Goal: Information Seeking & Learning: Learn about a topic

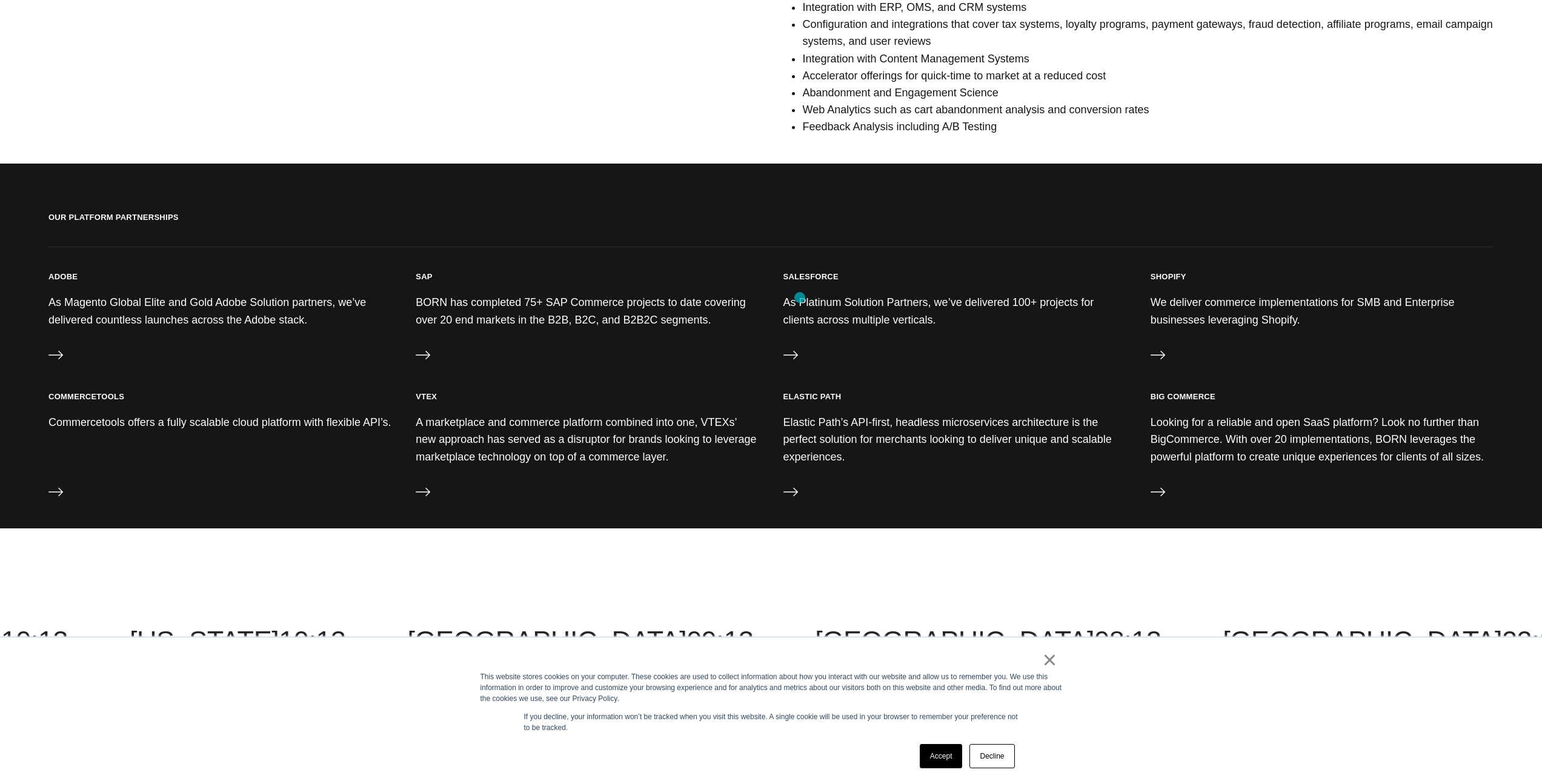
scroll to position [1042, 0]
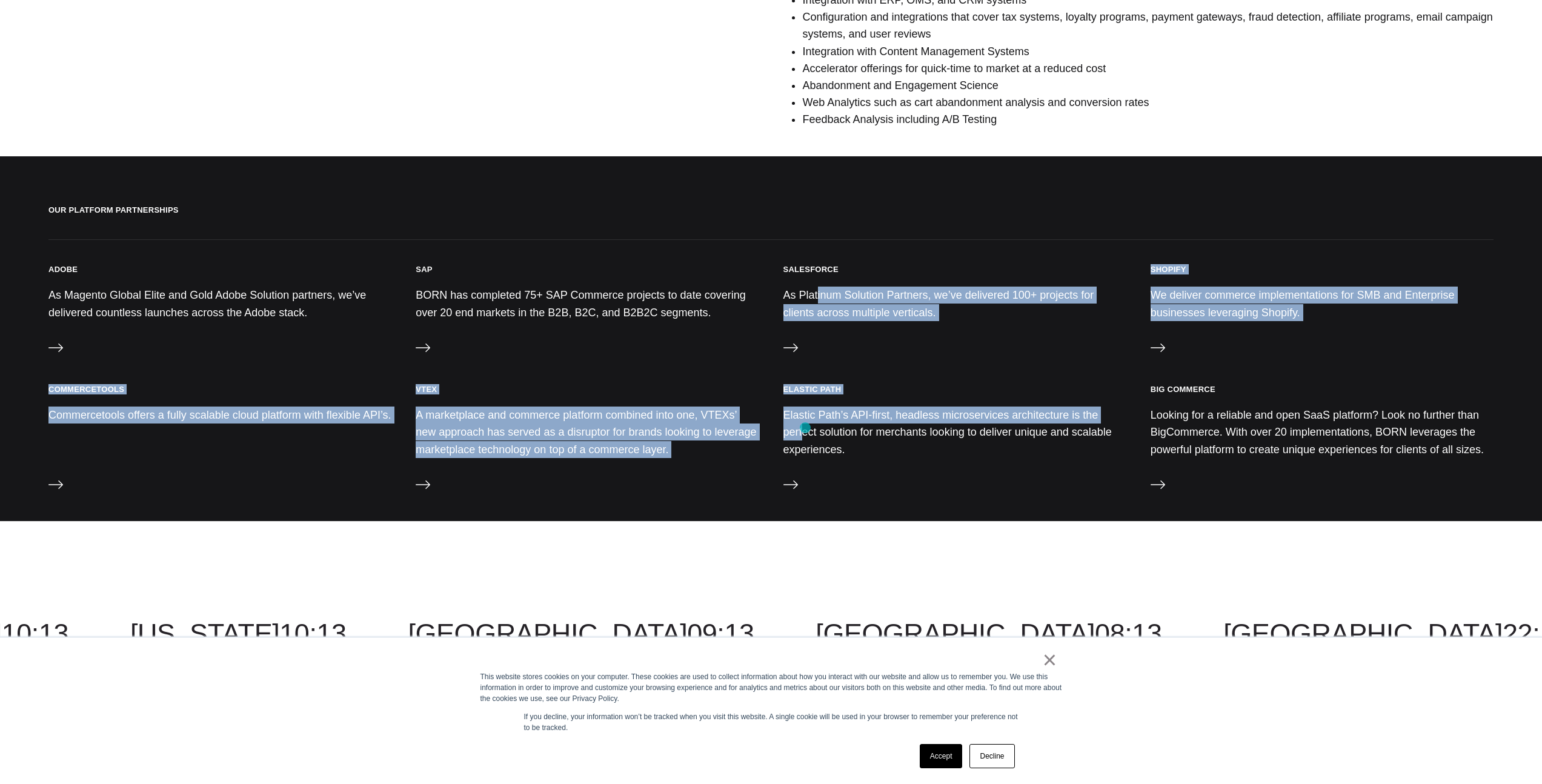
drag, startPoint x: 812, startPoint y: 319, endPoint x: 805, endPoint y: 429, distance: 110.2
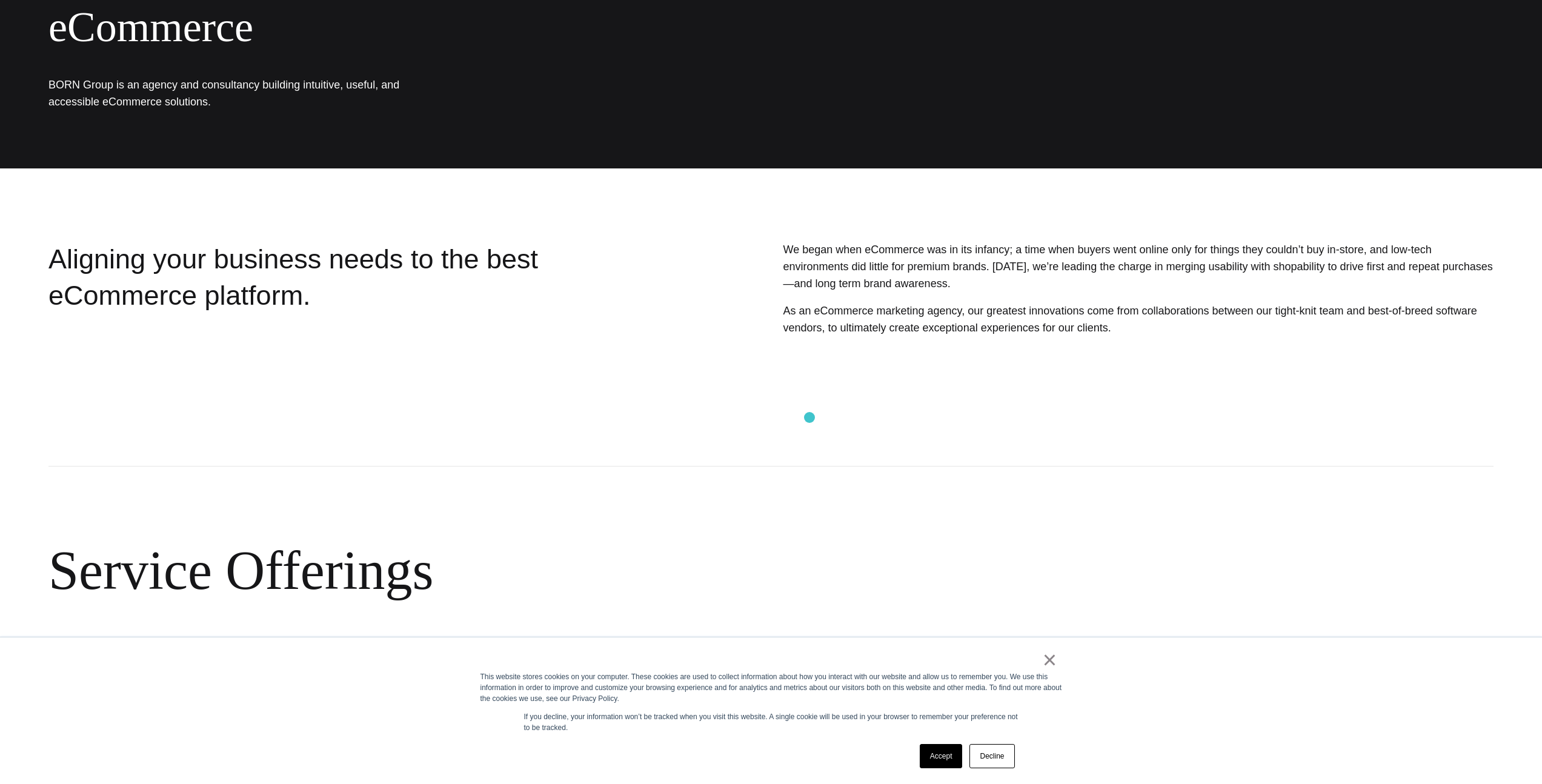
click at [810, 417] on section "Service Offerings How We Help Systems integrator for SAP Commerce, Salesforce C…" at bounding box center [771, 720] width 1542 height 607
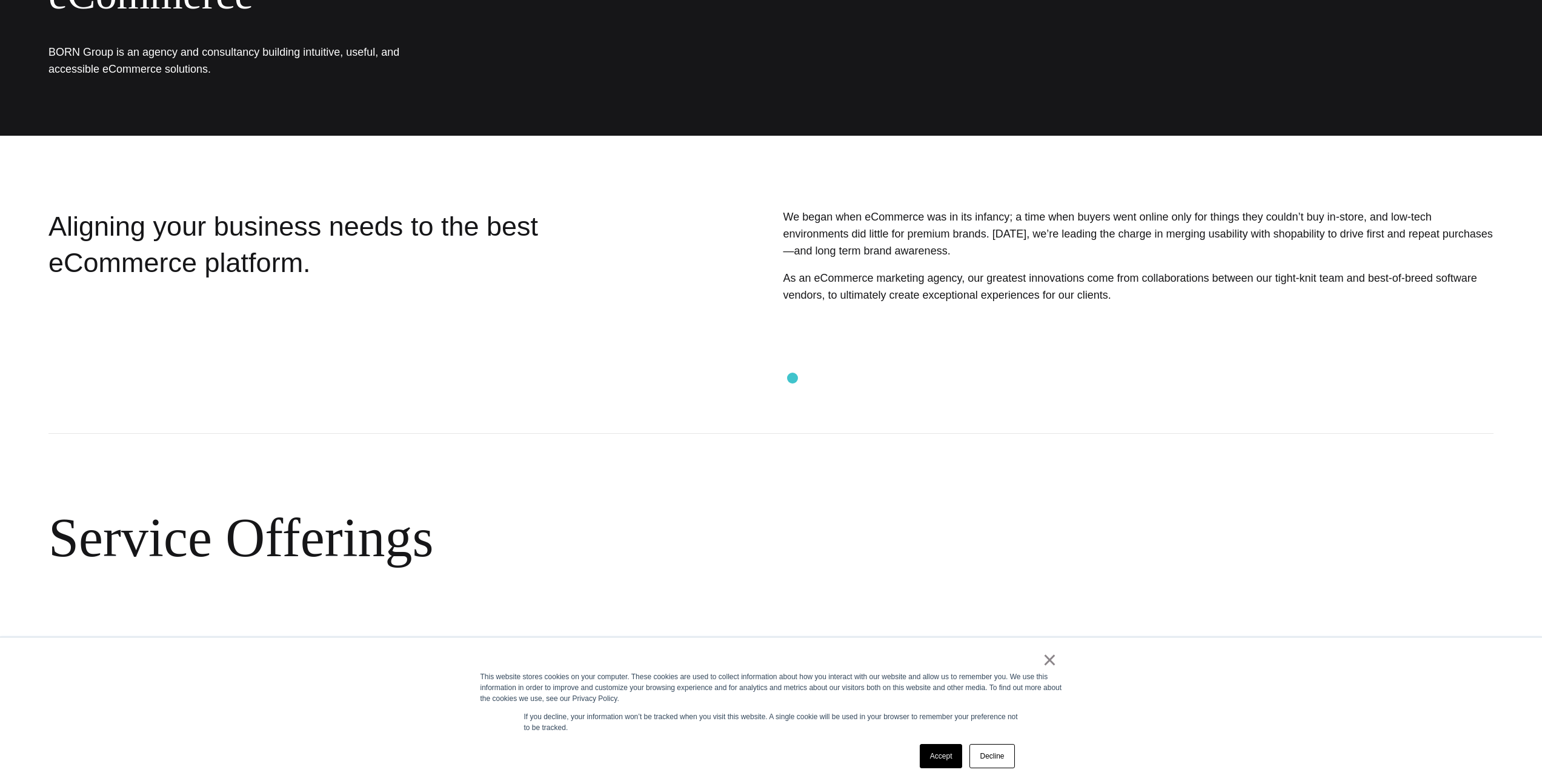
scroll to position [632, 0]
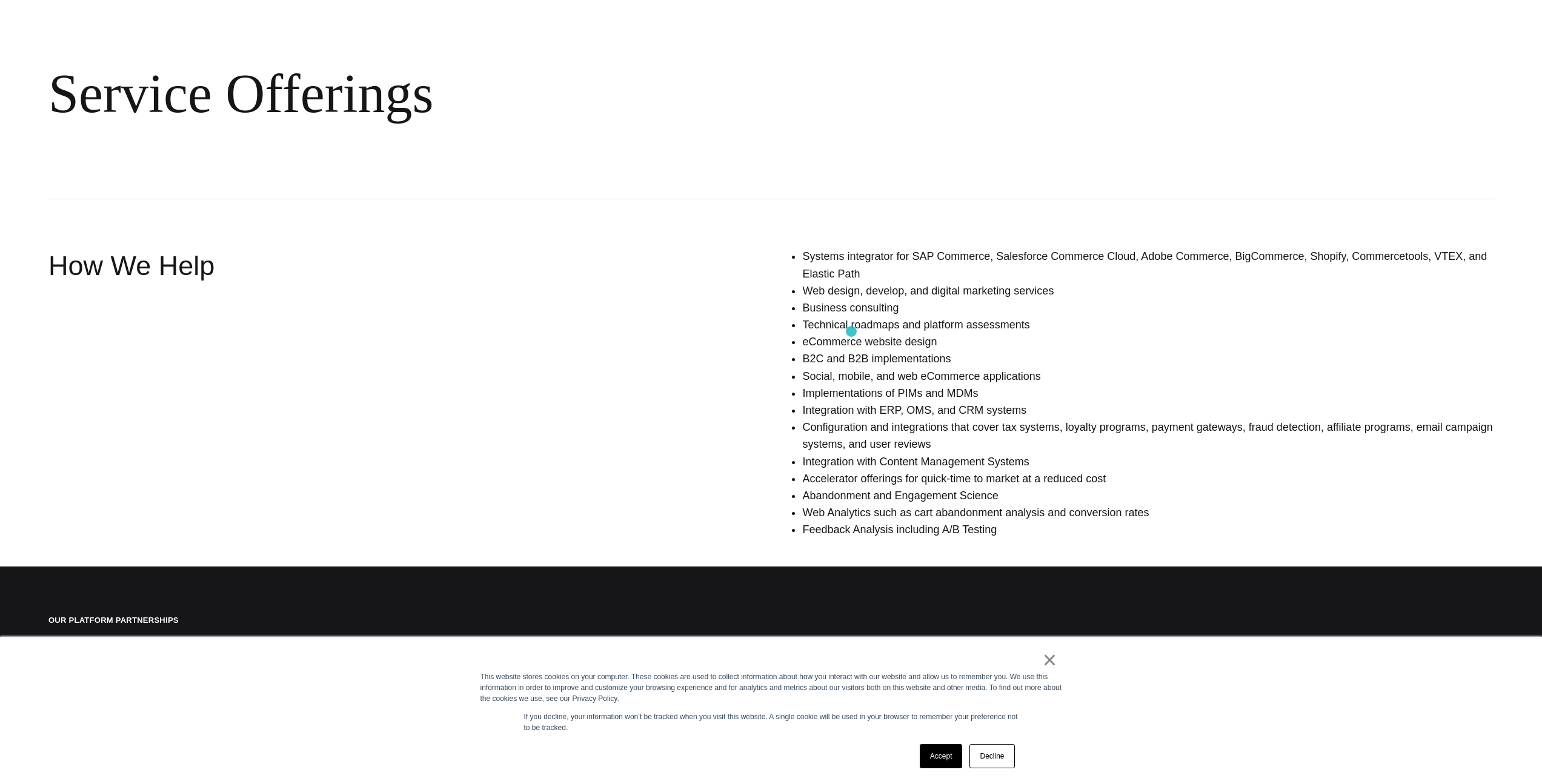
click at [852, 331] on li "Technical roadmaps and platform assessments" at bounding box center [1148, 324] width 691 height 17
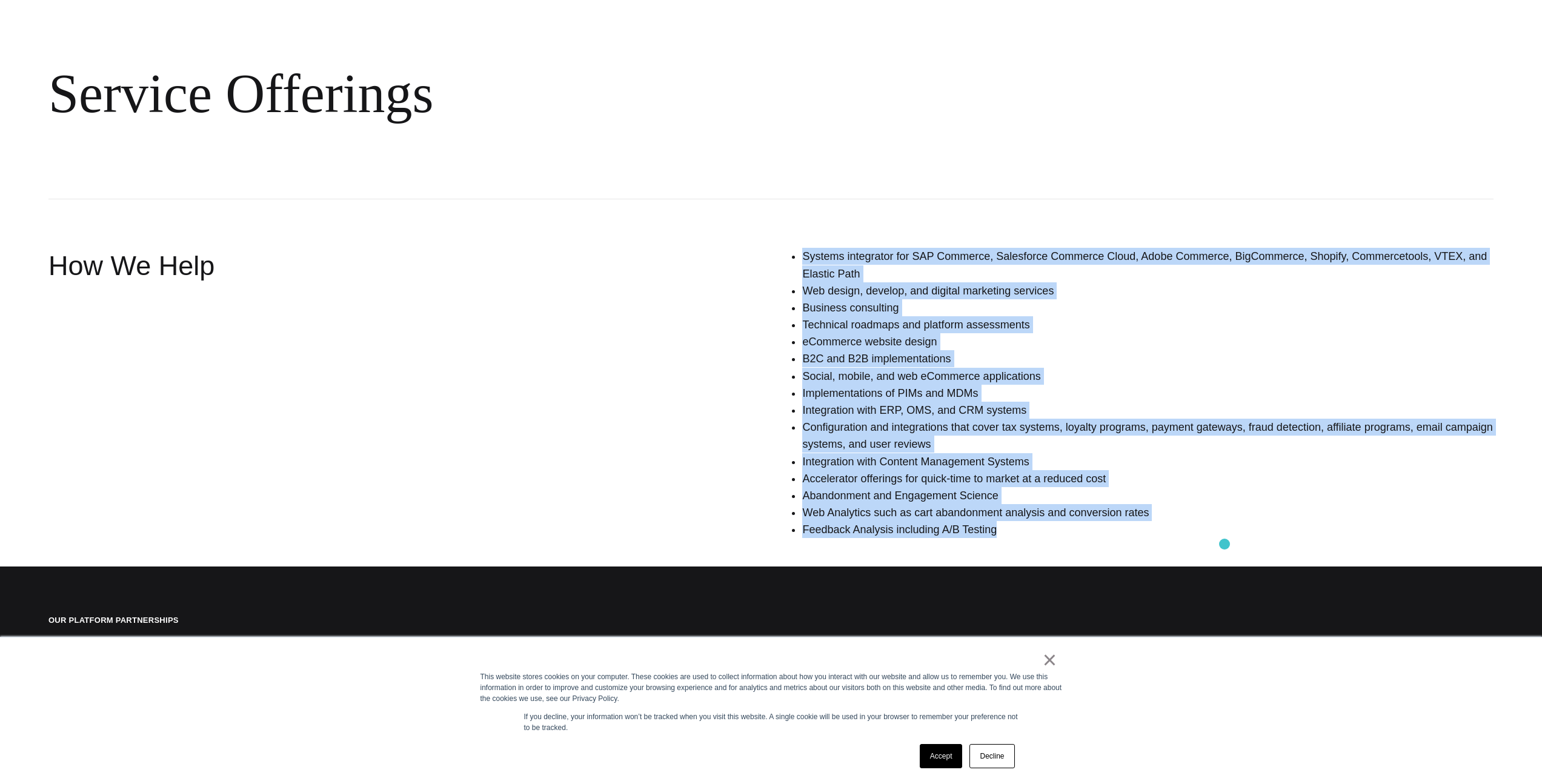
drag, startPoint x: 801, startPoint y: 246, endPoint x: 1225, endPoint y: 545, distance: 518.8
click at [1225, 545] on section "Service Offerings How We Help Systems integrator for SAP Commerce, Salesforce C…" at bounding box center [771, 244] width 1542 height 607
click at [1225, 542] on div "Systems integrator for SAP Commerce, Salesforce Commerce Cloud, Adobe Commerce,…" at bounding box center [1077, 397] width 833 height 300
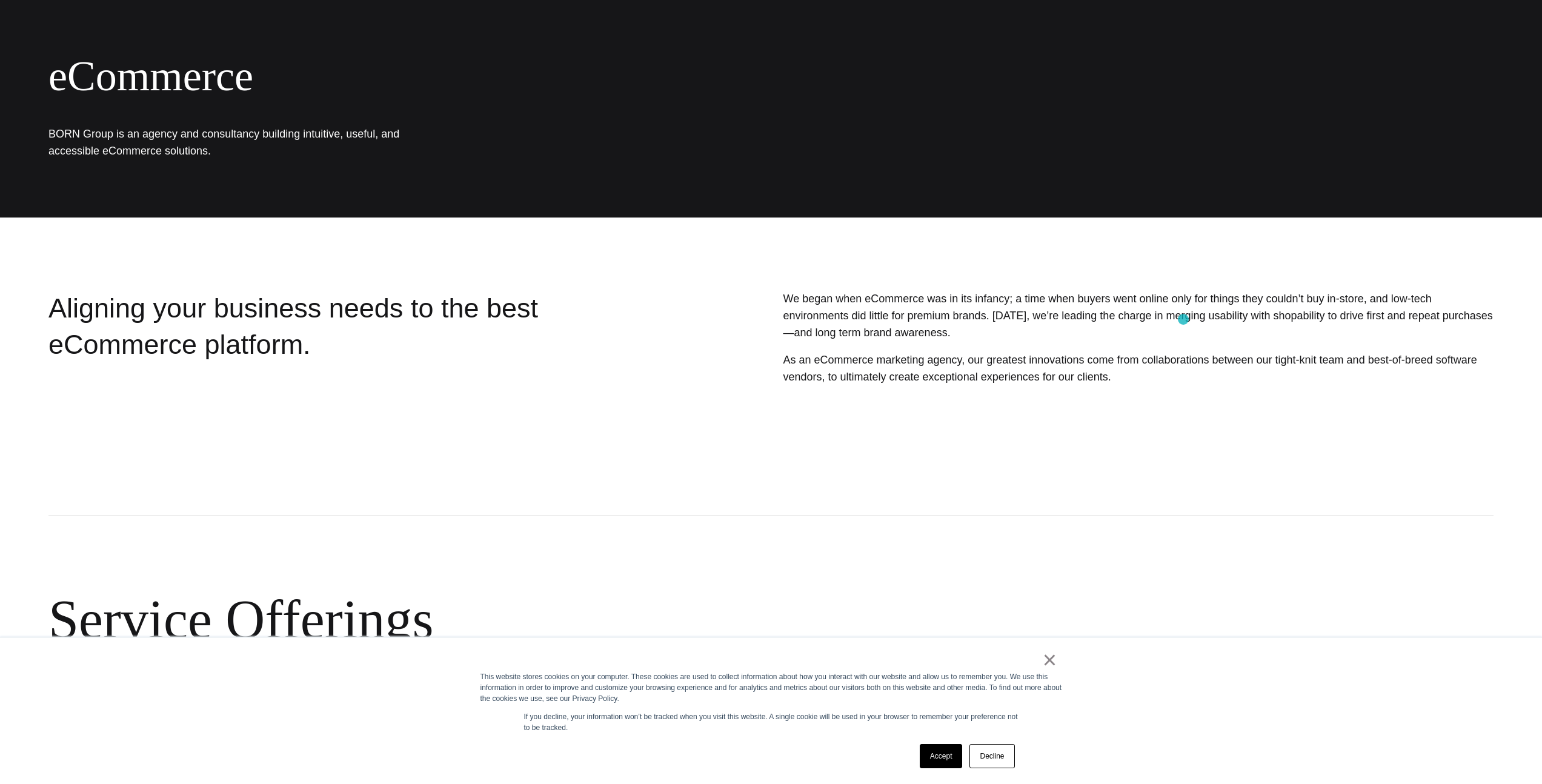
scroll to position [0, 0]
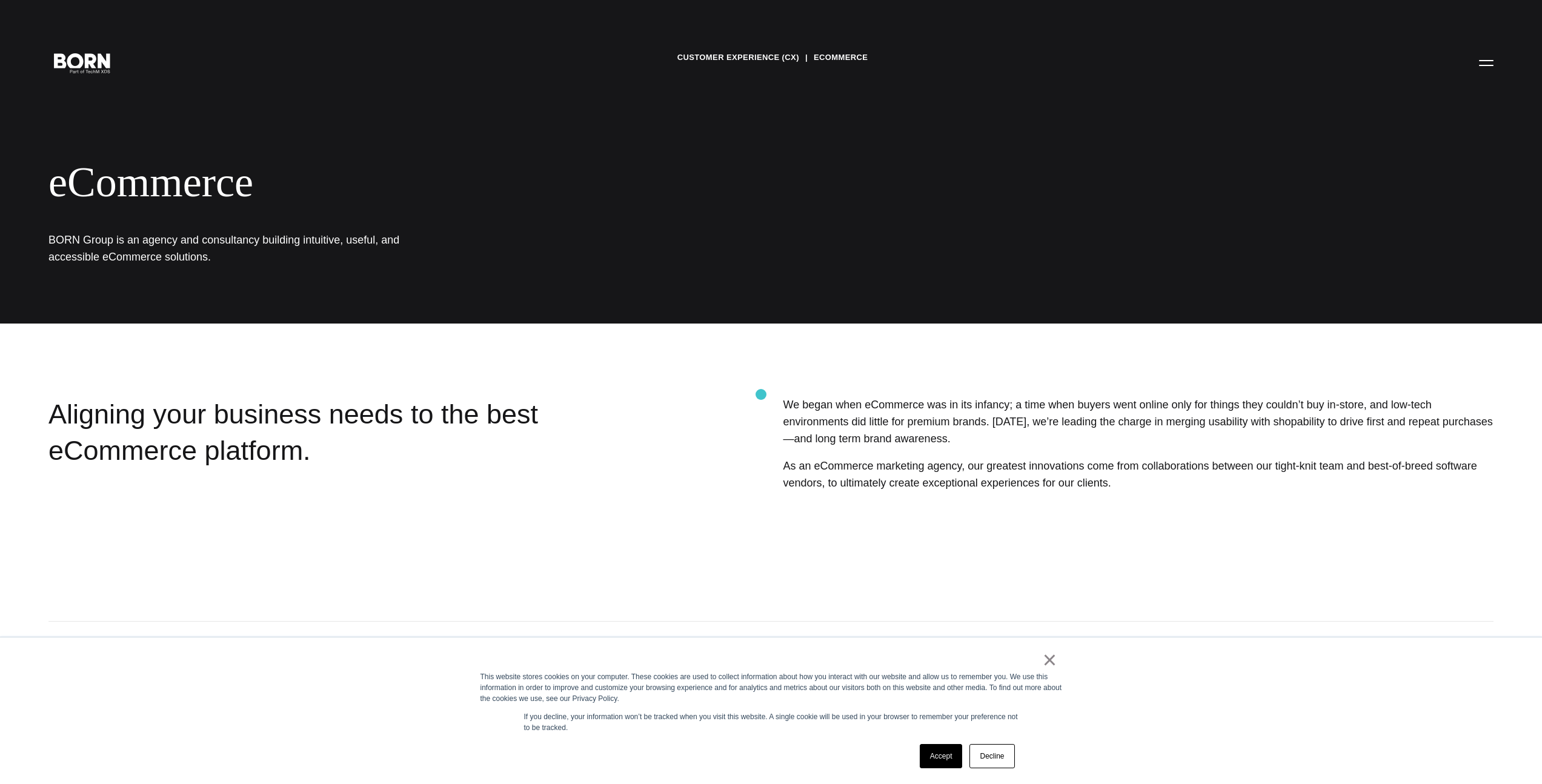
click at [784, 56] on link "Customer Experience (CX)" at bounding box center [739, 57] width 122 height 18
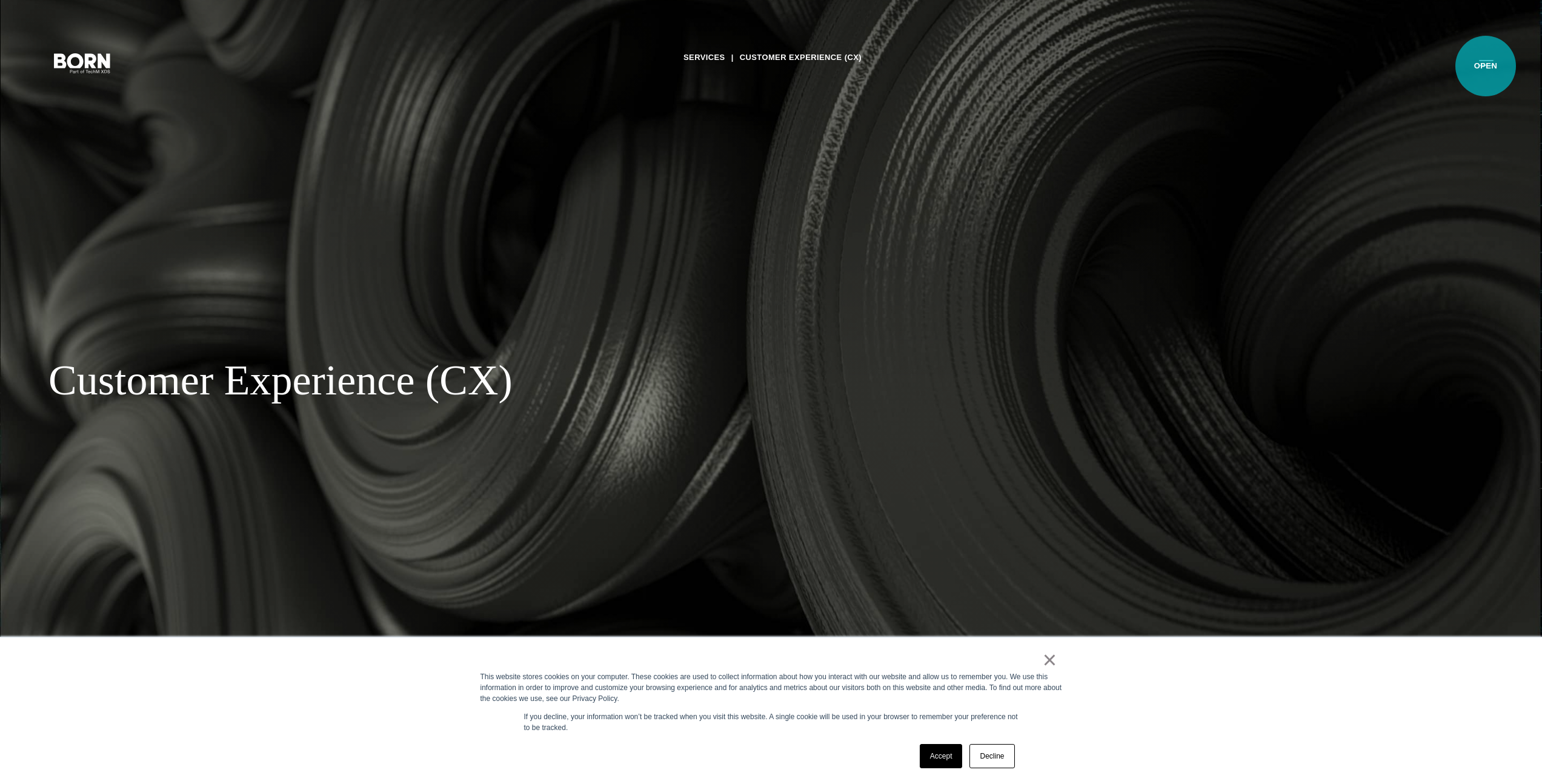
click at [1486, 66] on button "Primary Menu" at bounding box center [1486, 63] width 29 height 25
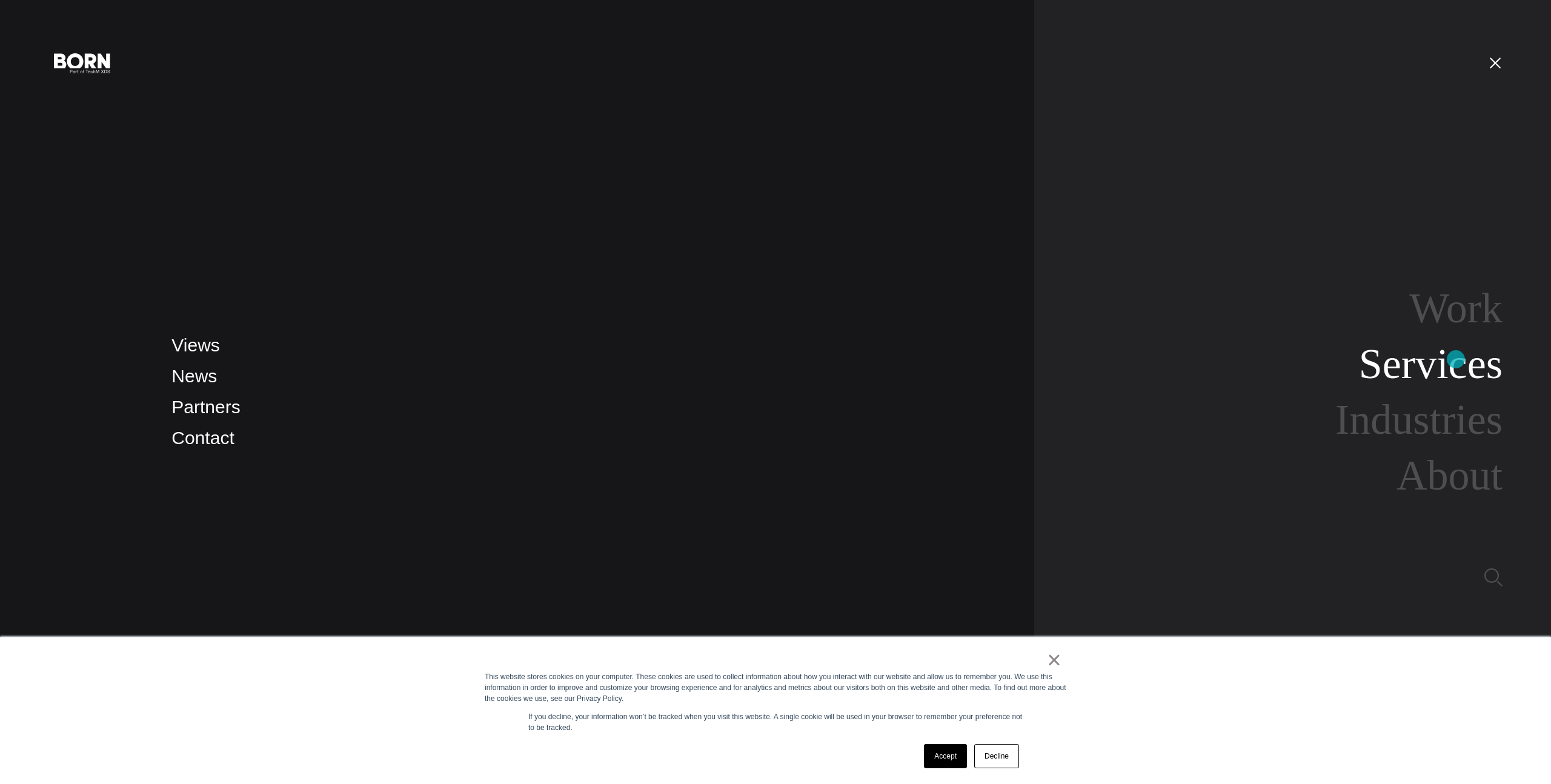
click at [1456, 359] on link "Services" at bounding box center [1431, 363] width 144 height 46
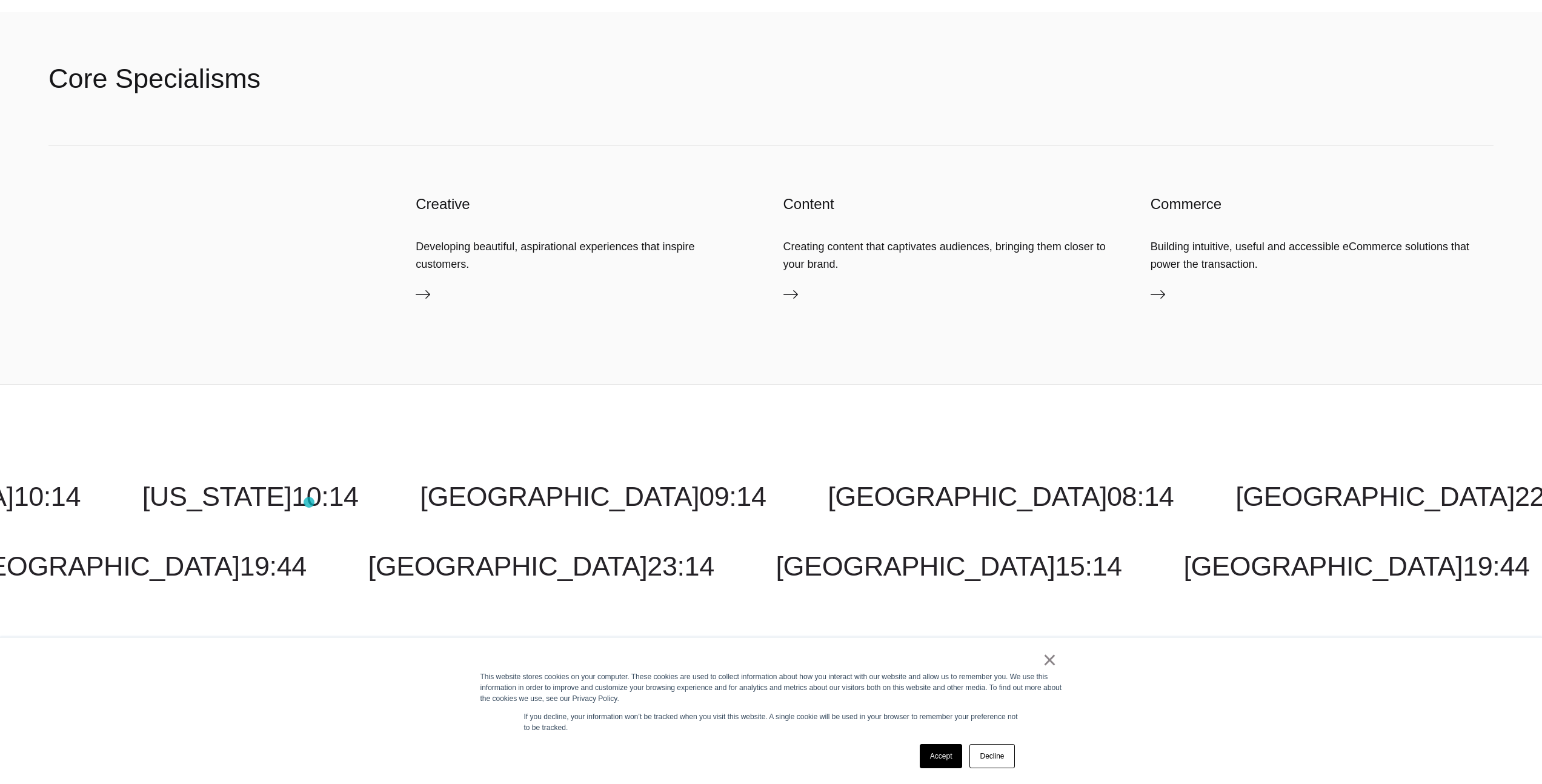
scroll to position [2259, 0]
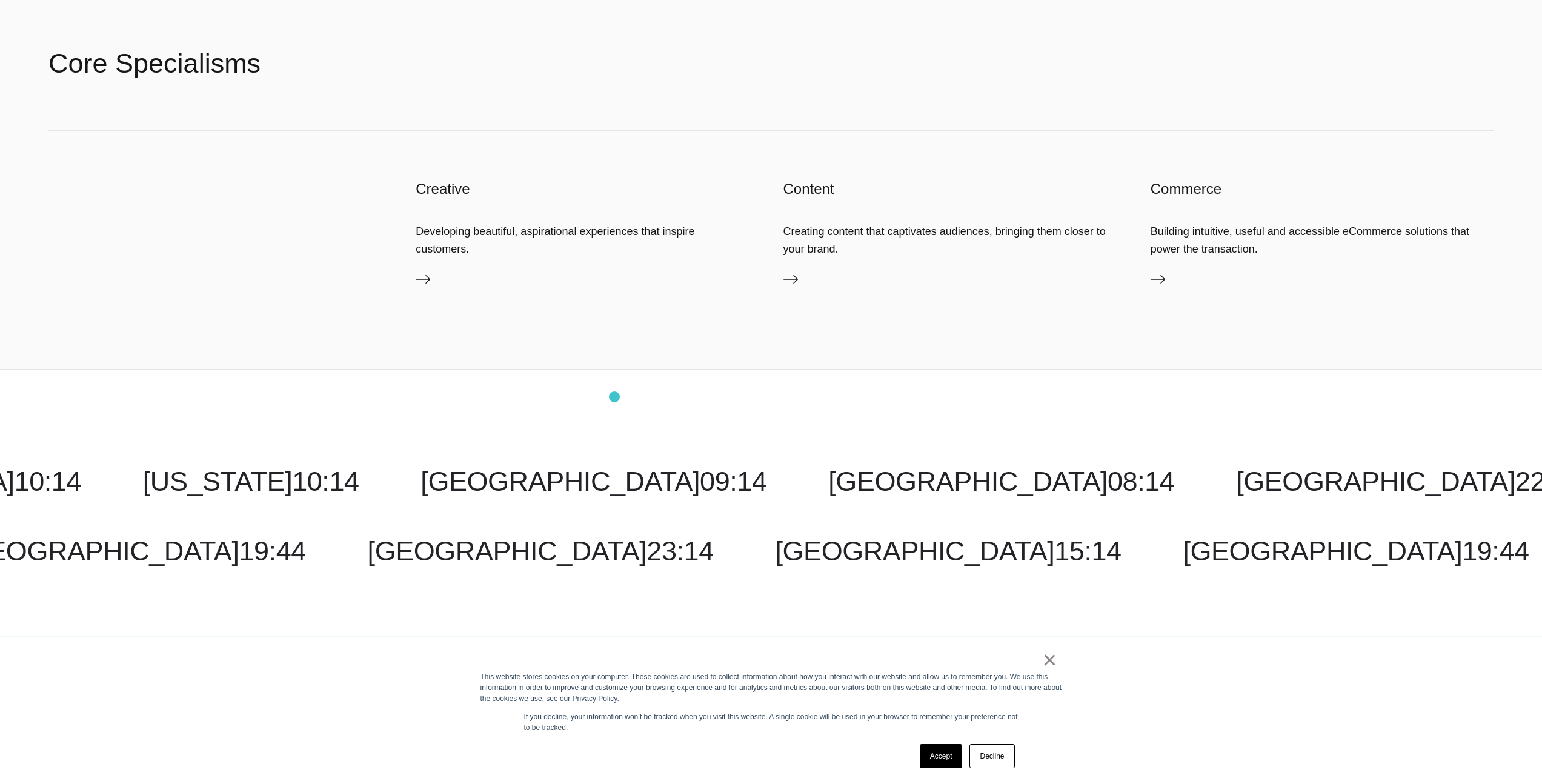
drag, startPoint x: 1251, startPoint y: 247, endPoint x: 615, endPoint y: 391, distance: 652.1
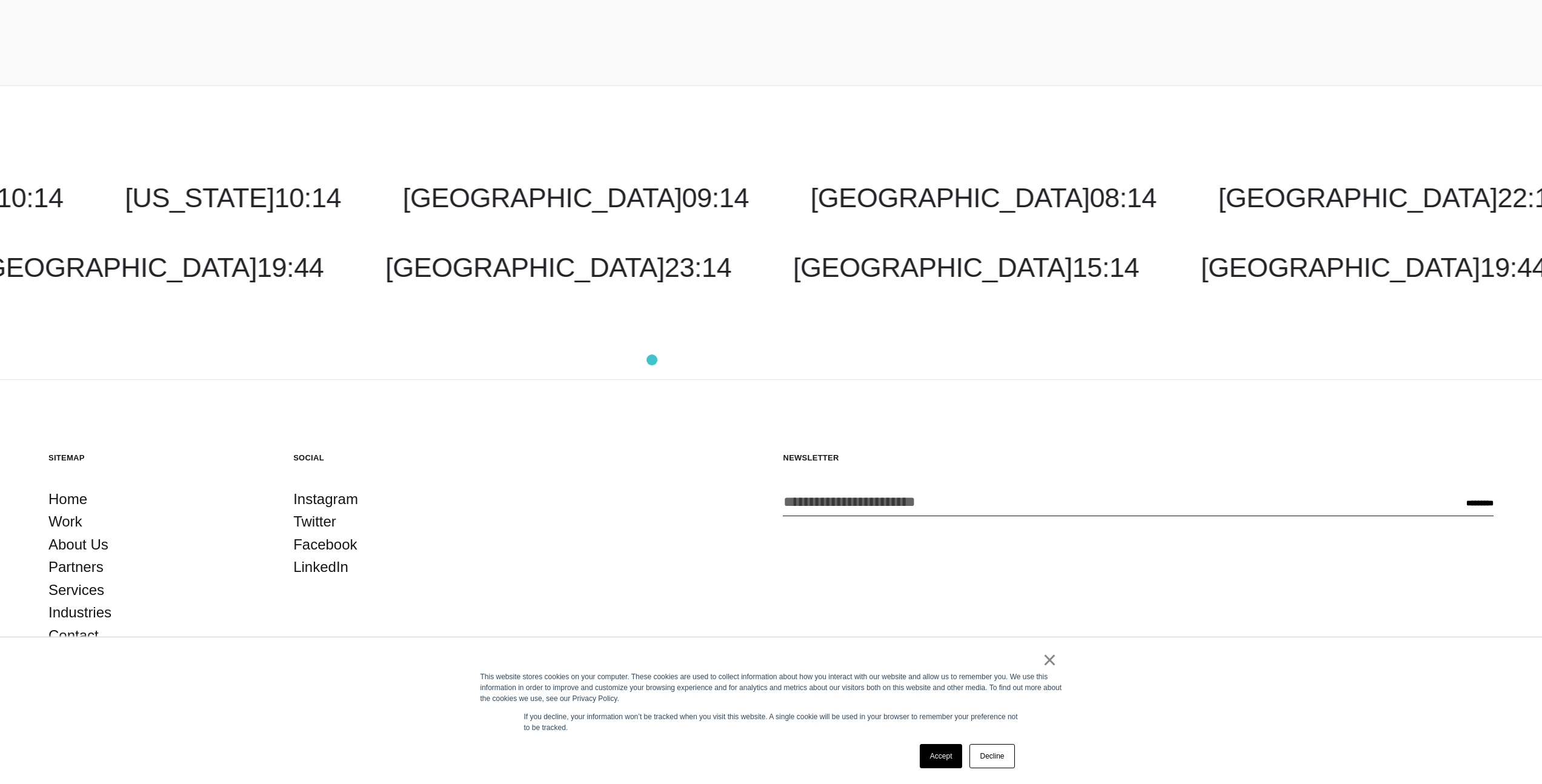
scroll to position [0, 0]
